Goal: Task Accomplishment & Management: Manage account settings

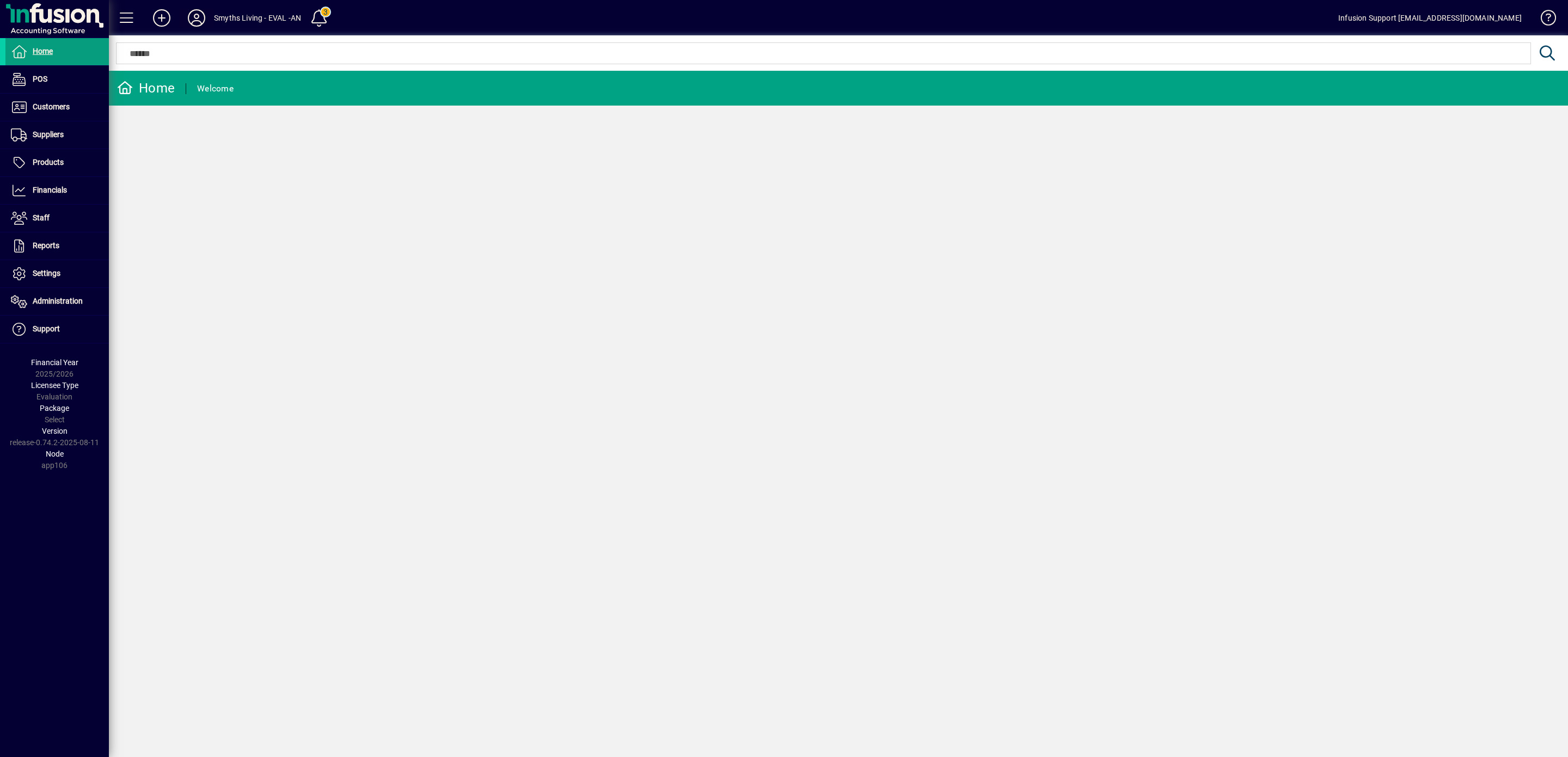
click at [196, 13] on icon at bounding box center [196, 18] width 21 height 18
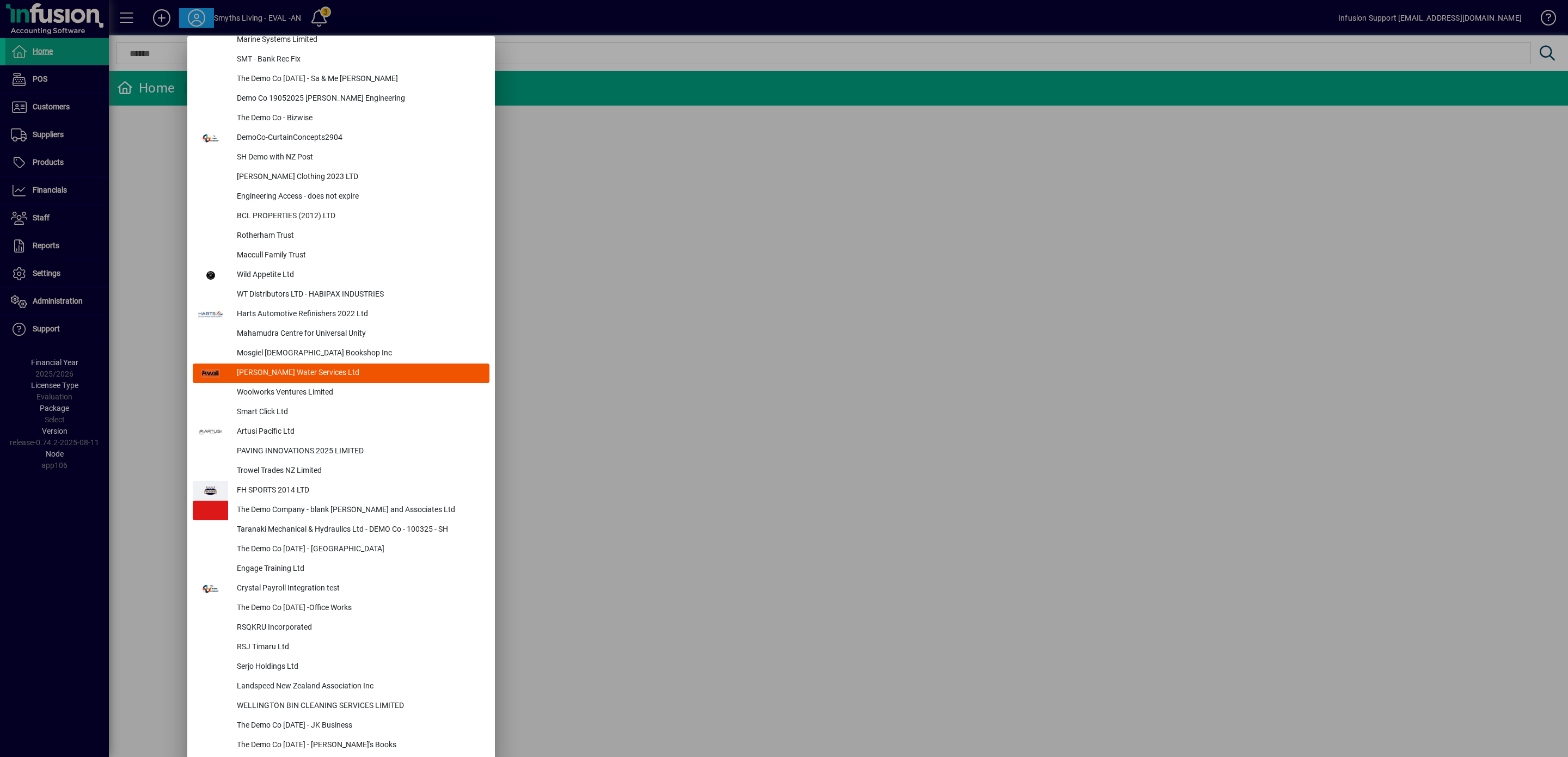
scroll to position [4566, 0]
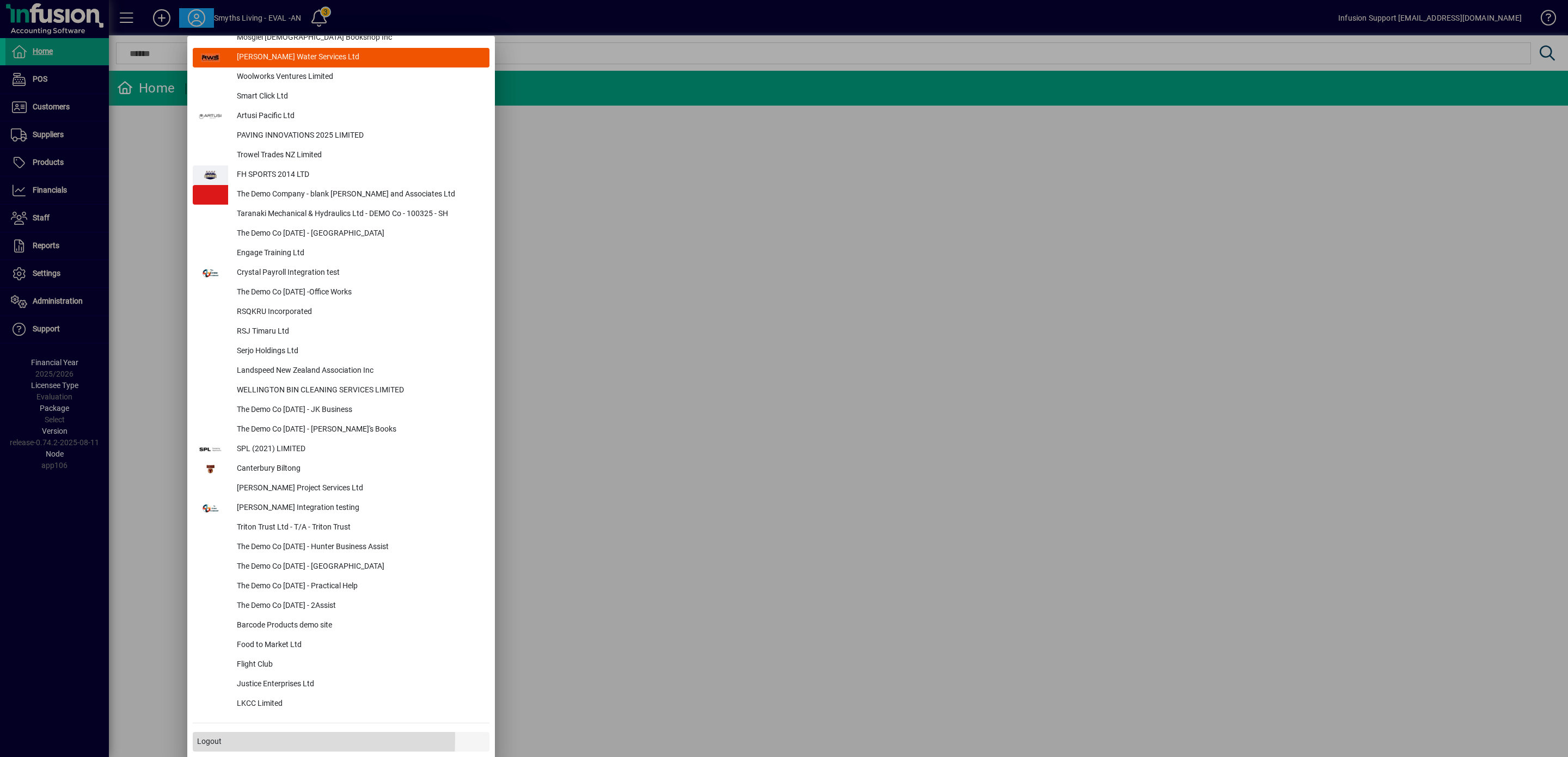
click at [210, 737] on span "Logout" at bounding box center [209, 741] width 24 height 11
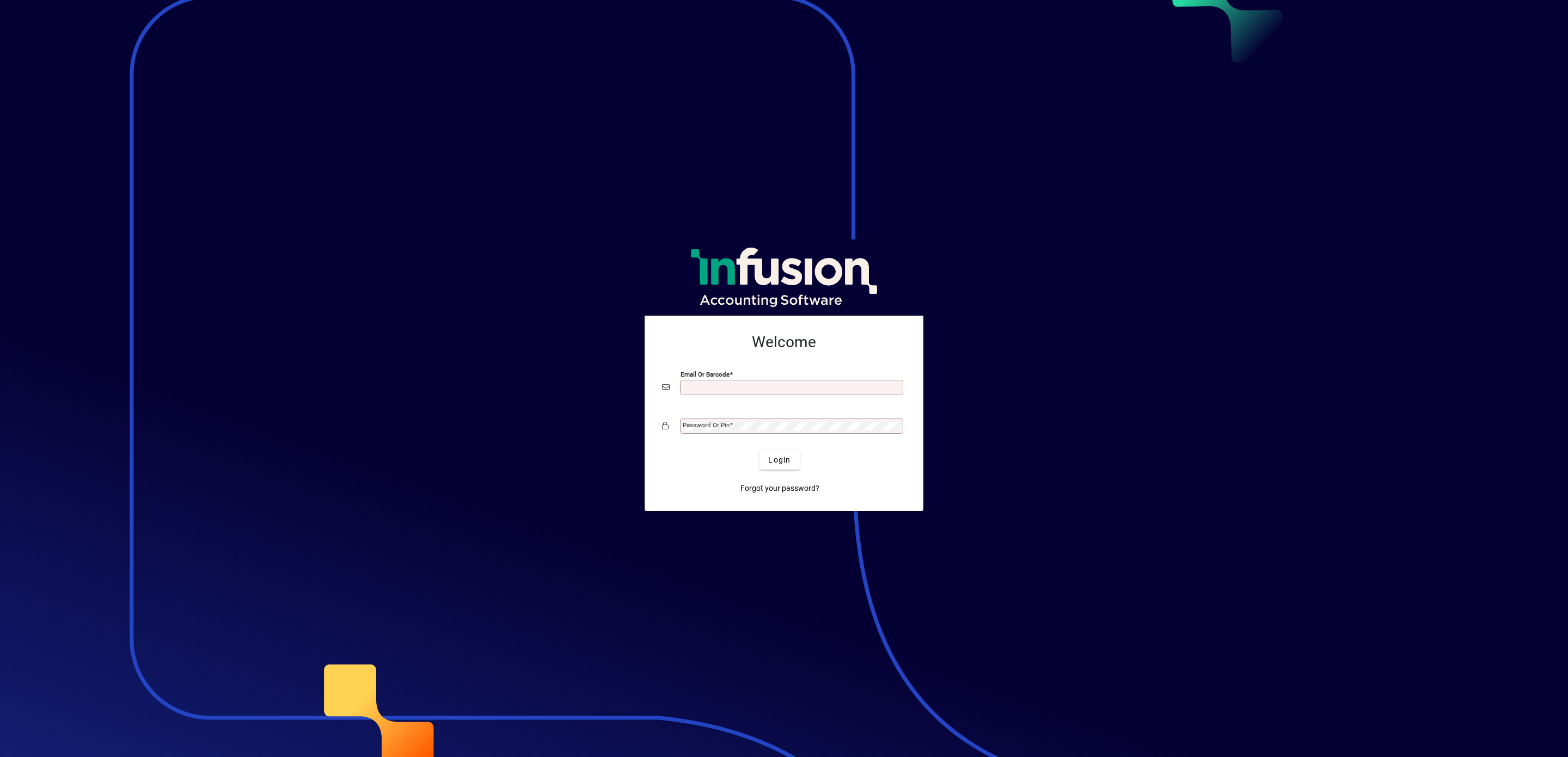
click at [411, 612] on div at bounding box center [784, 378] width 1568 height 757
click at [1064, 305] on div at bounding box center [784, 378] width 1568 height 757
click at [231, 442] on div at bounding box center [784, 378] width 1568 height 757
